Goal: Check status

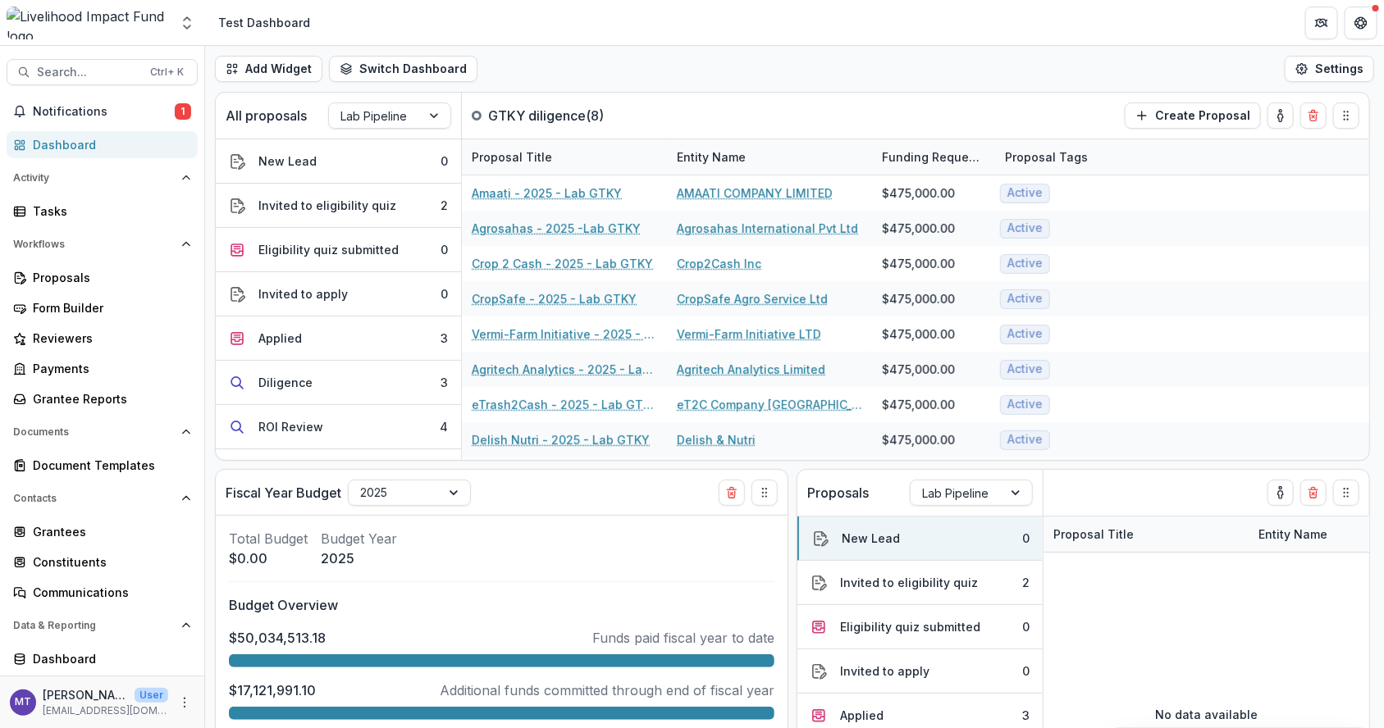
scroll to position [259, 0]
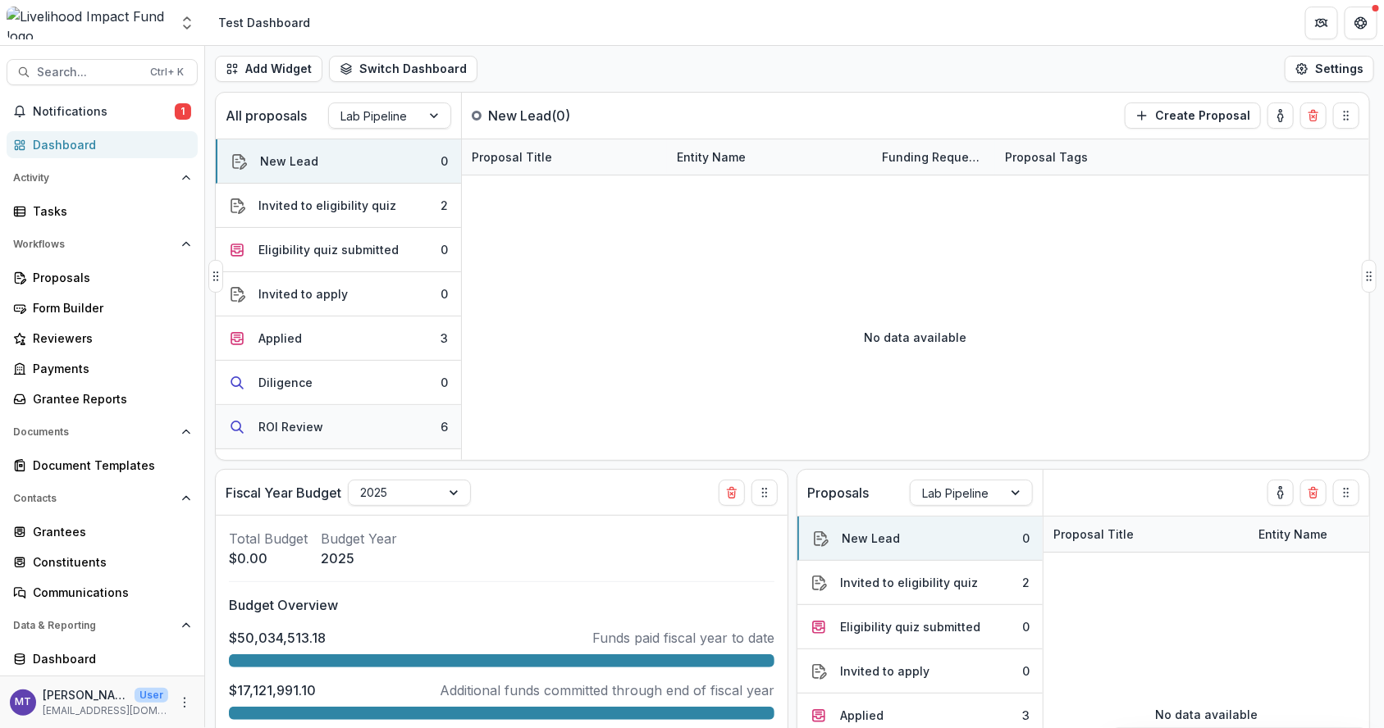
scroll to position [123, 0]
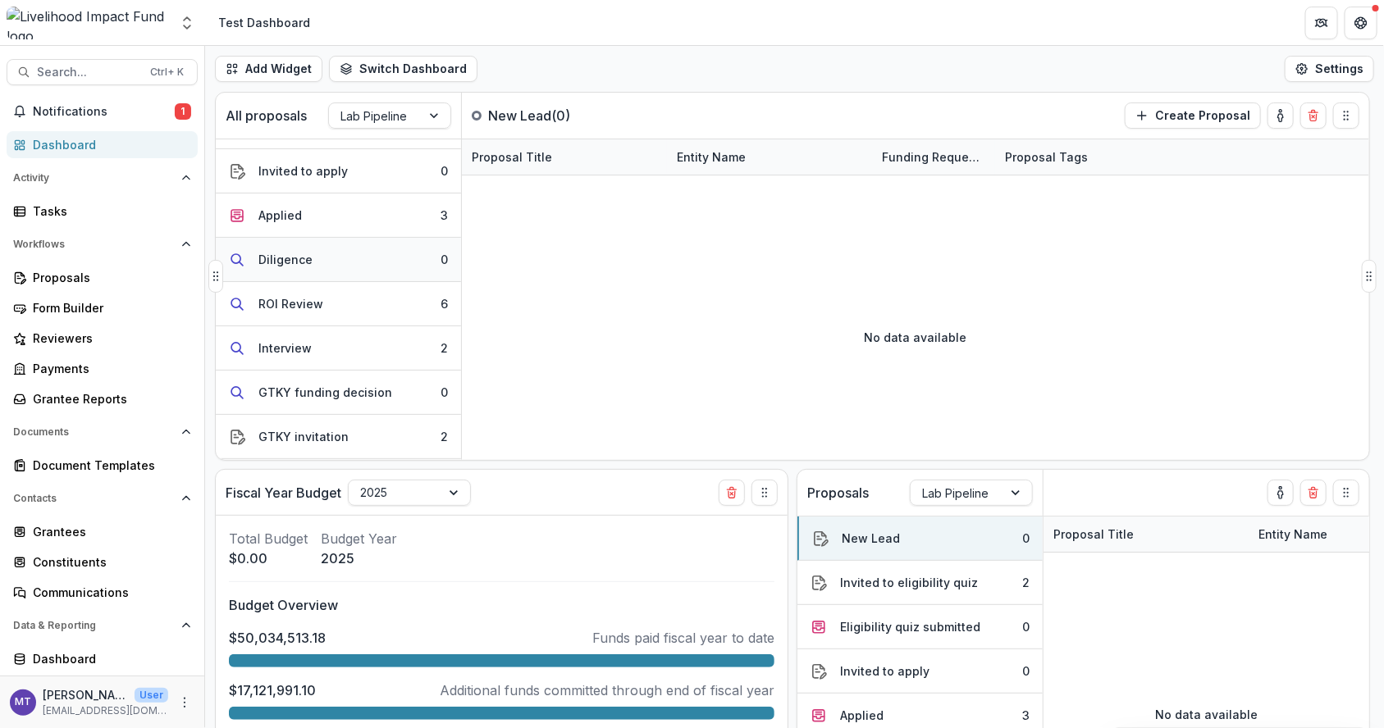
click at [372, 253] on button "Diligence 0" at bounding box center [338, 260] width 245 height 44
click at [380, 217] on button "Applied 3" at bounding box center [338, 216] width 245 height 44
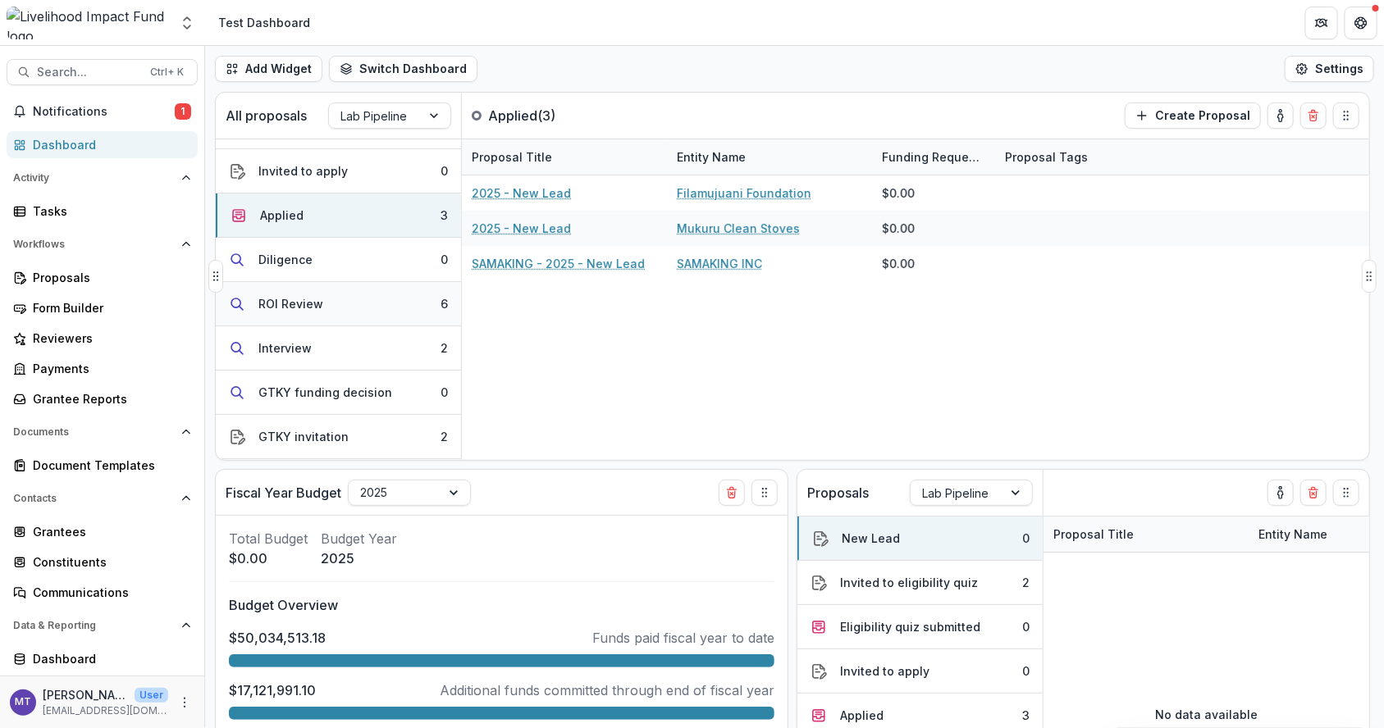
click at [348, 313] on button "ROI Review 6" at bounding box center [338, 304] width 245 height 44
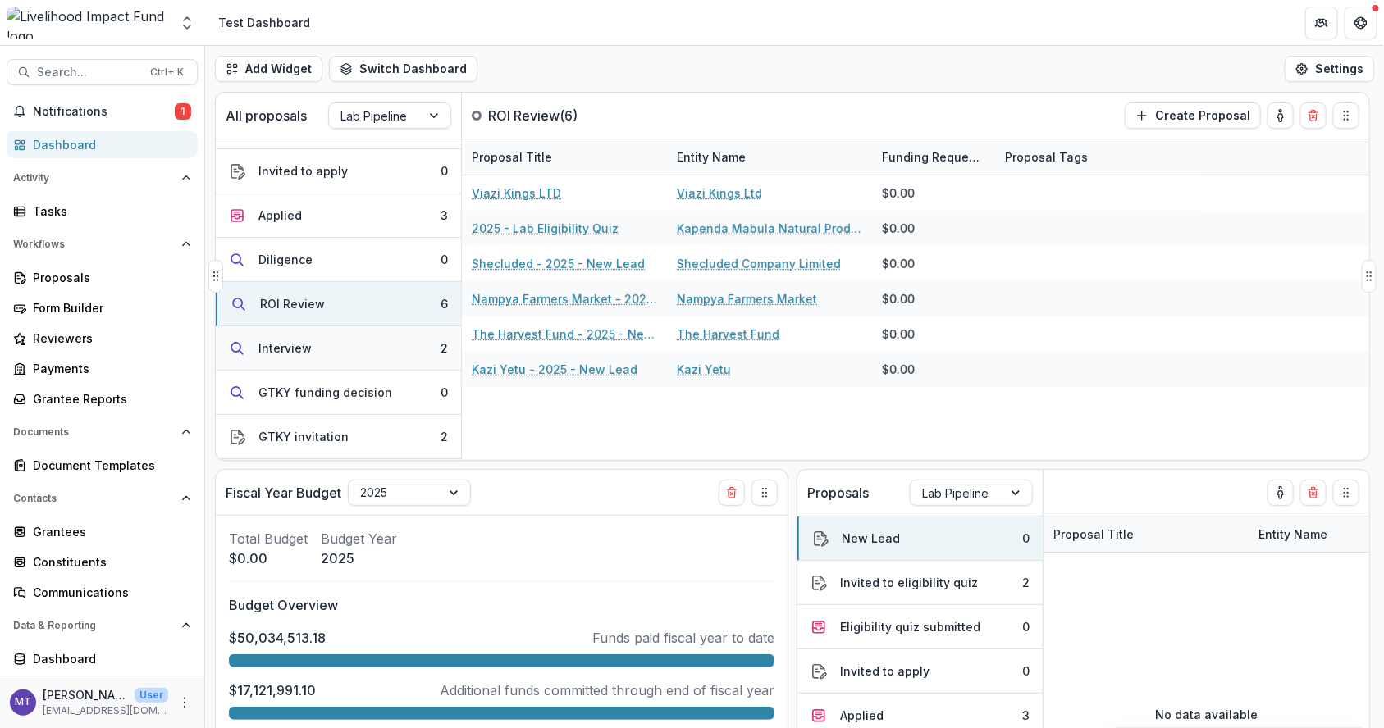
click at [340, 335] on button "Interview 2" at bounding box center [338, 348] width 245 height 44
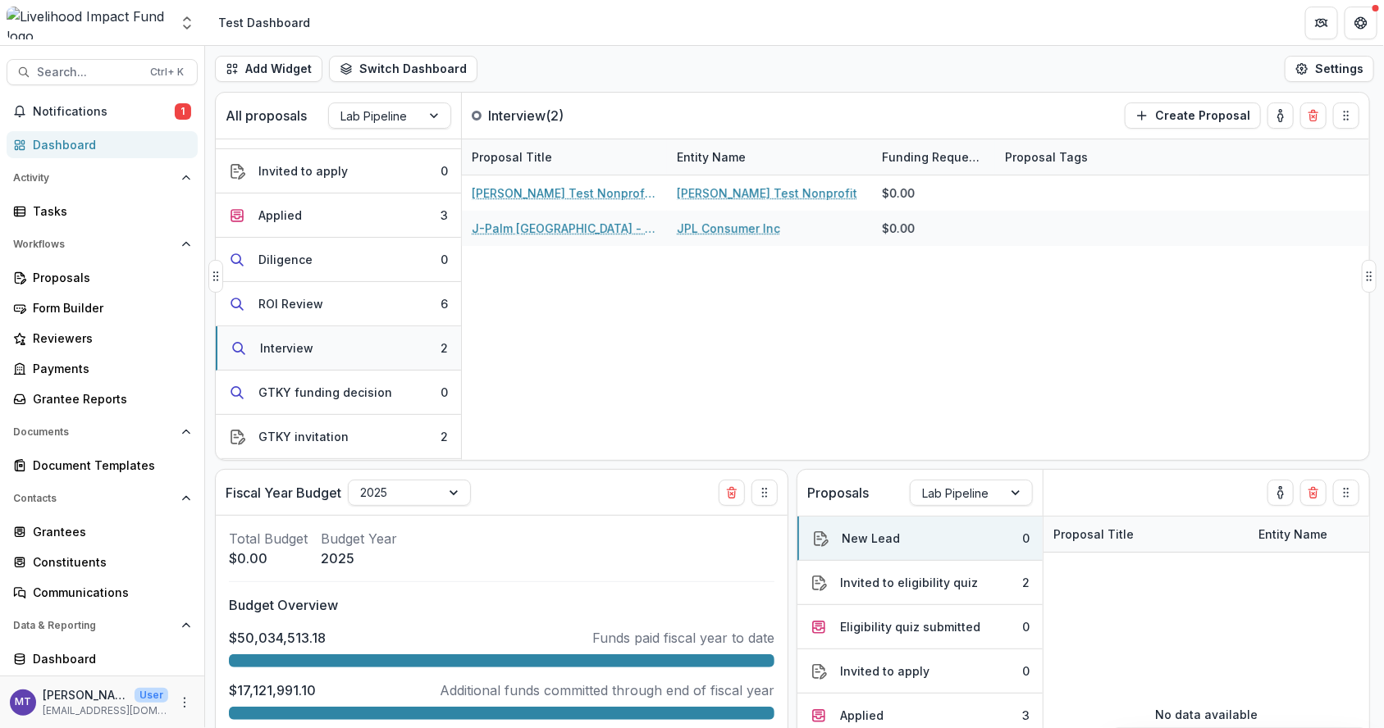
scroll to position [246, 0]
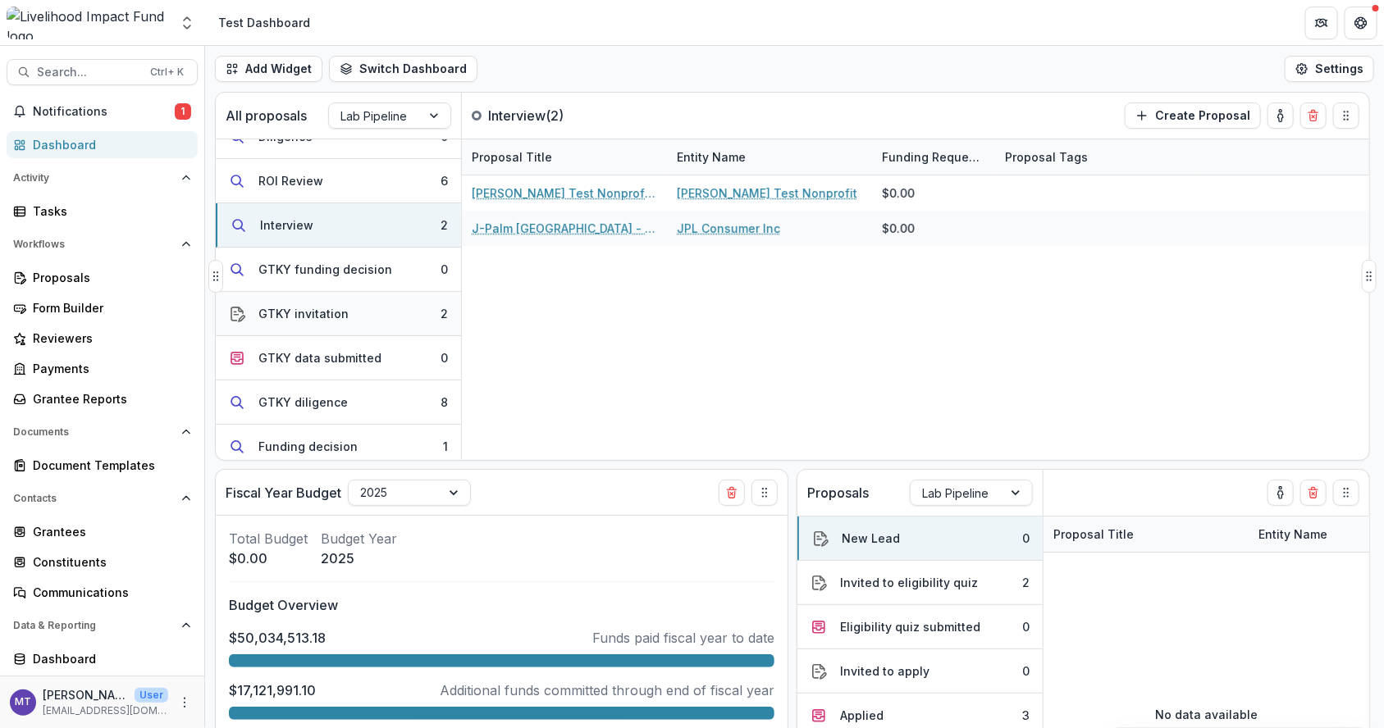
click at [362, 297] on button "GTKY invitation 2" at bounding box center [338, 314] width 245 height 44
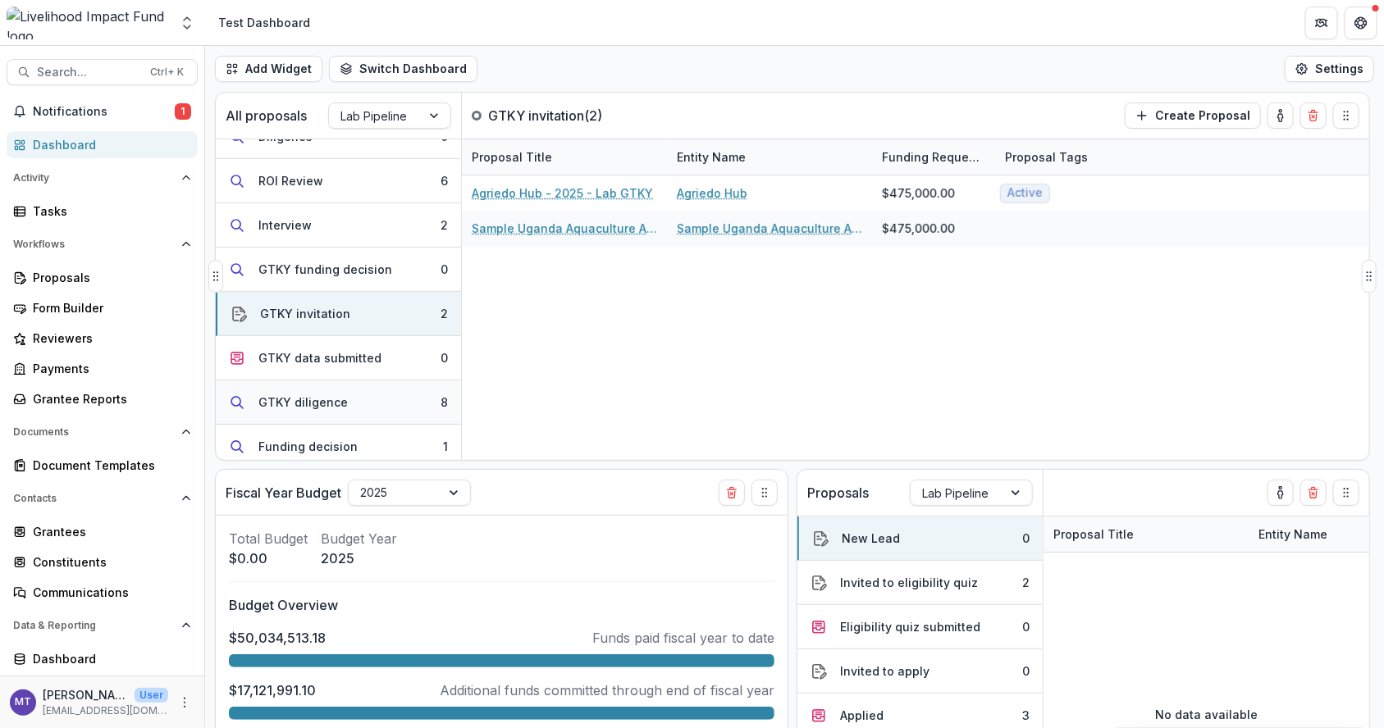
scroll to position [369, 0]
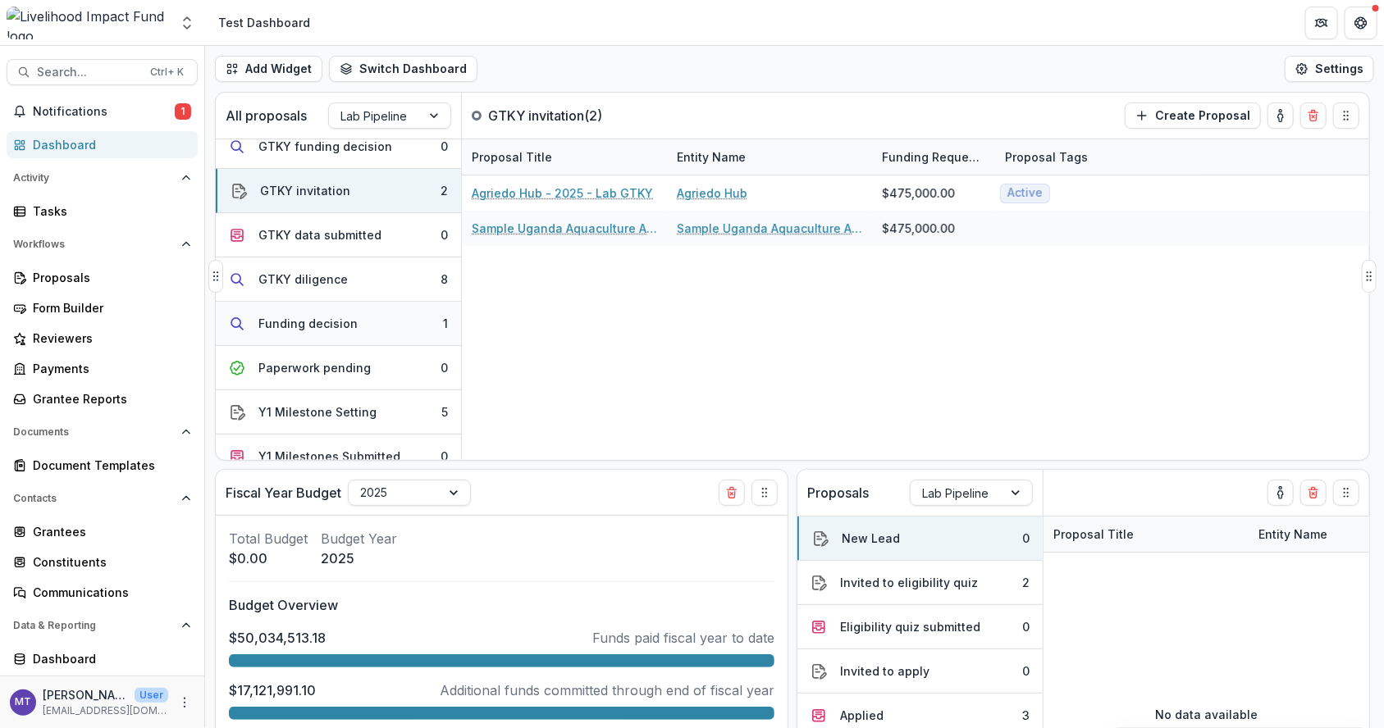
click at [369, 329] on button "Funding decision 1" at bounding box center [338, 324] width 245 height 44
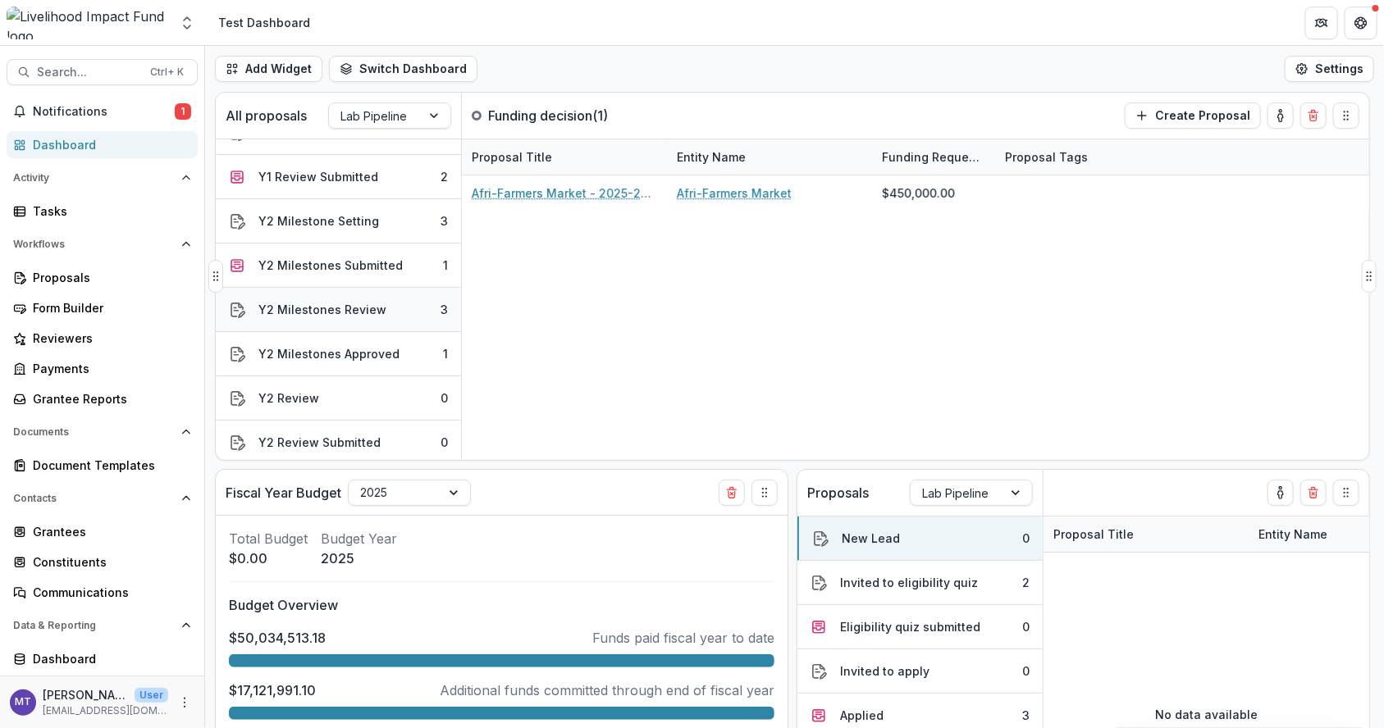
scroll to position [861, 0]
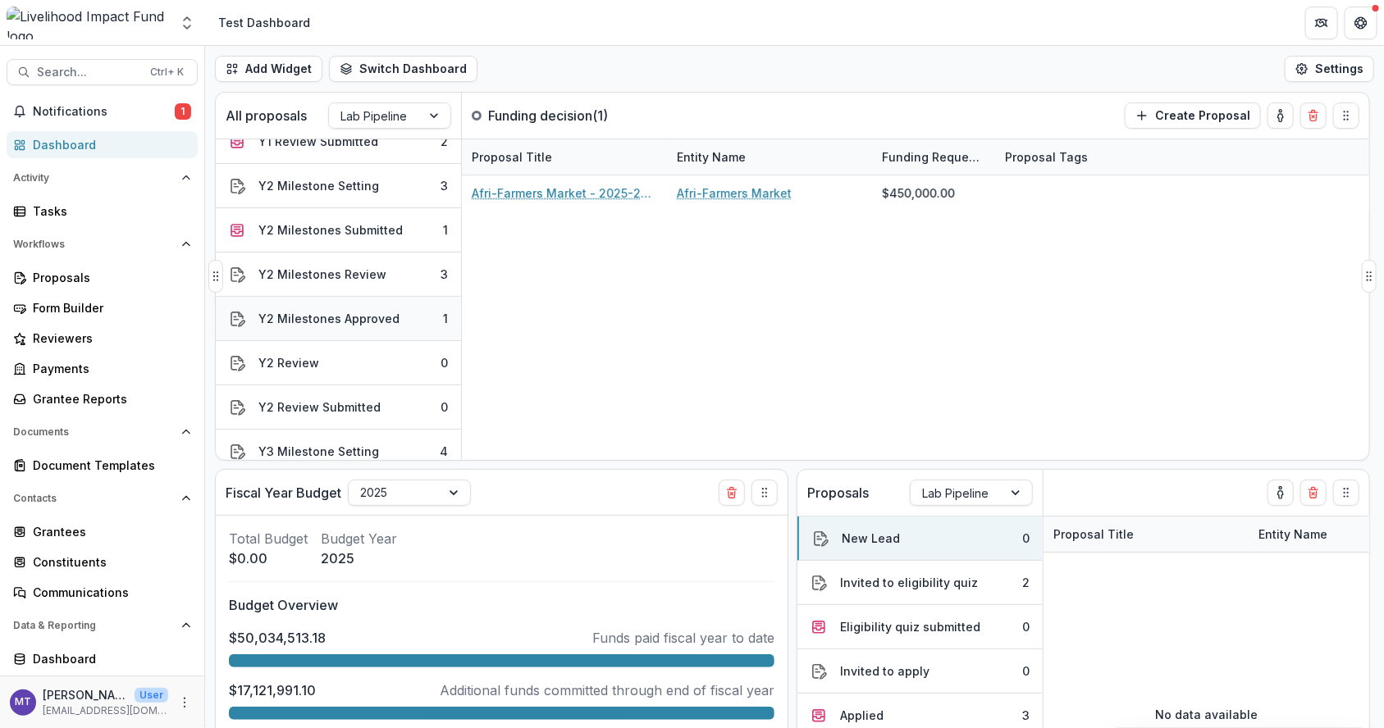
click at [384, 317] on div "Y2 Milestones Approved" at bounding box center [328, 318] width 141 height 17
